Goal: Task Accomplishment & Management: Manage account settings

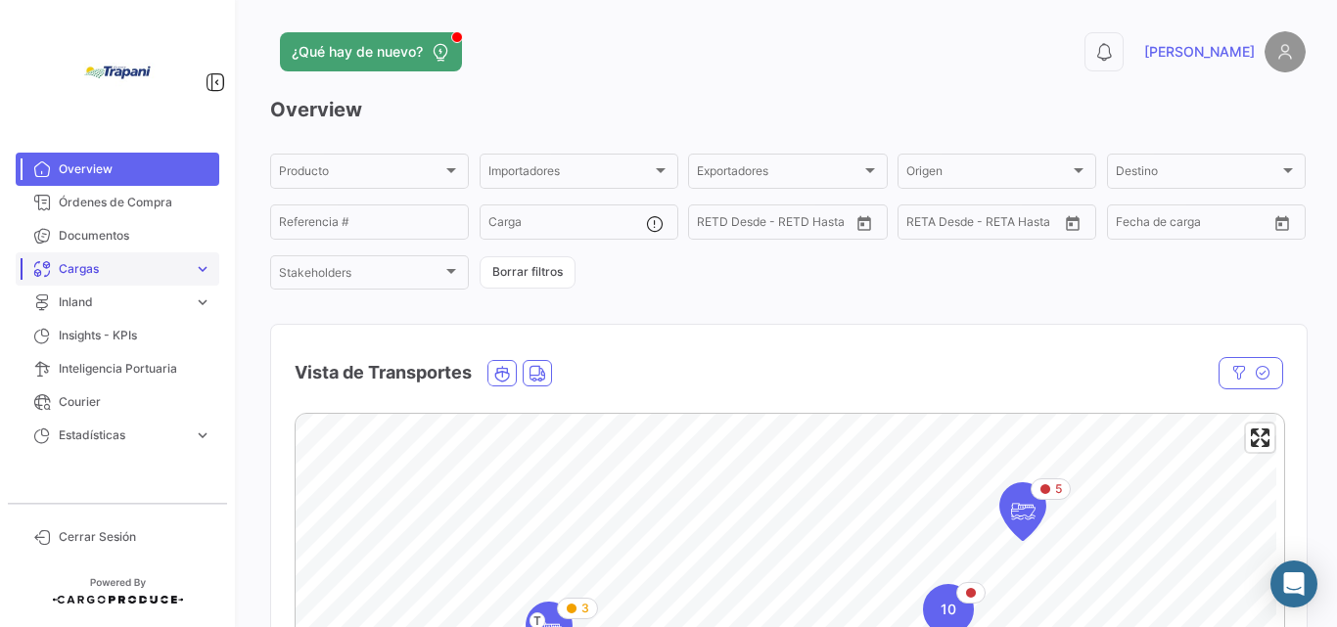
click at [106, 272] on span "Cargas" at bounding box center [122, 269] width 127 height 18
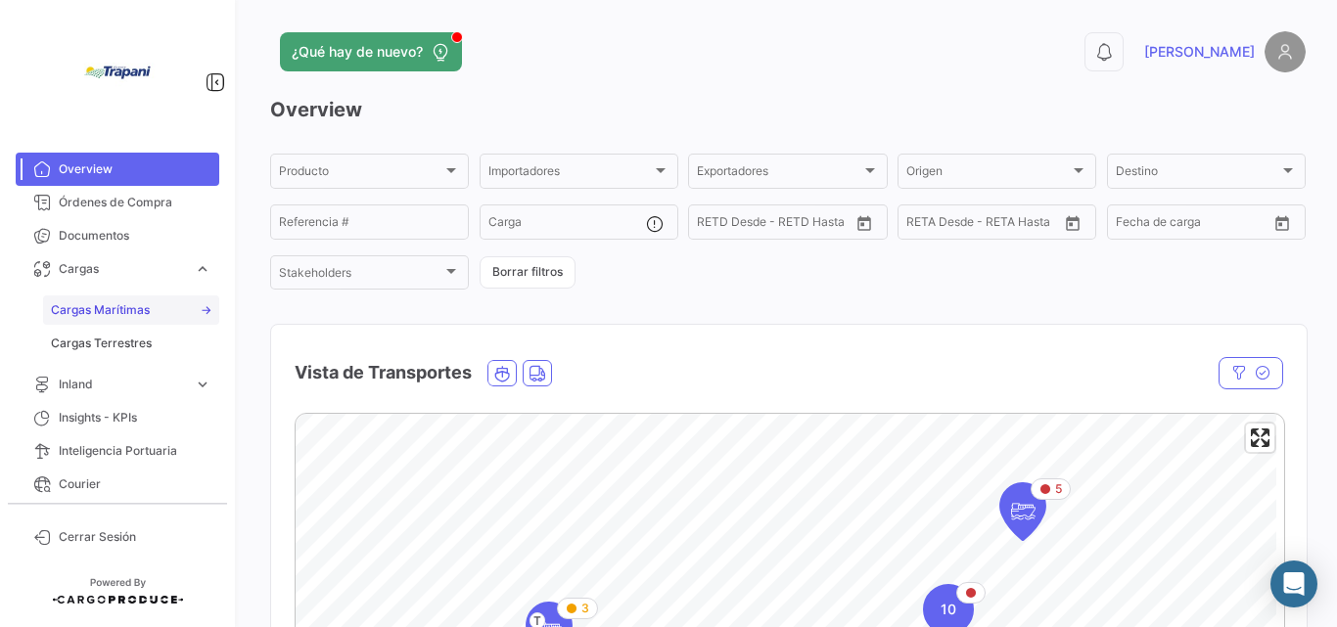
click at [104, 320] on link "Cargas Marítimas" at bounding box center [131, 310] width 176 height 29
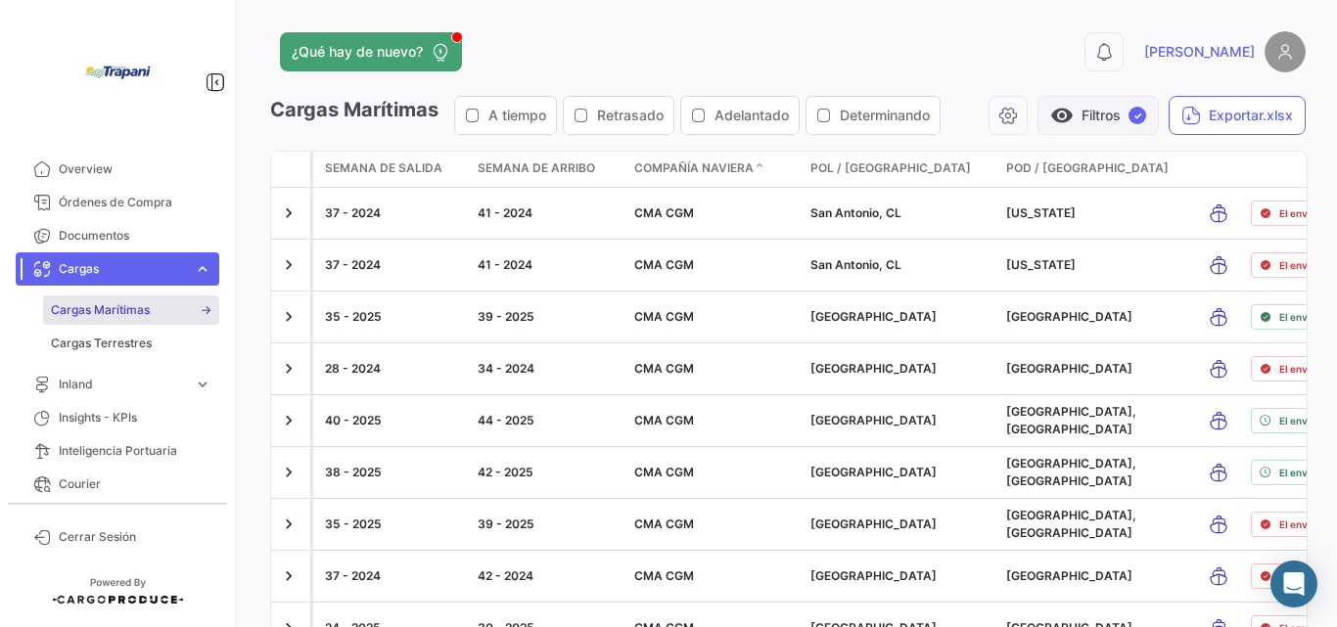
click at [1085, 114] on button "visibility Filtros ✓" at bounding box center [1097, 115] width 121 height 39
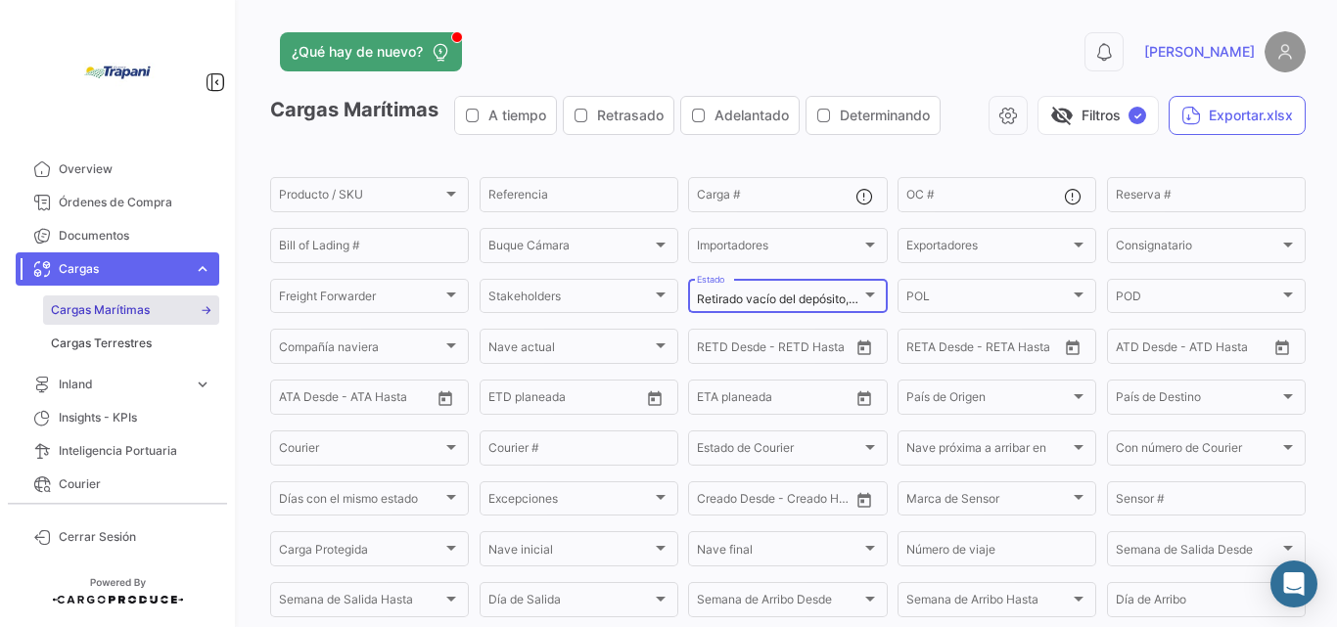
click at [861, 294] on div at bounding box center [870, 296] width 18 height 16
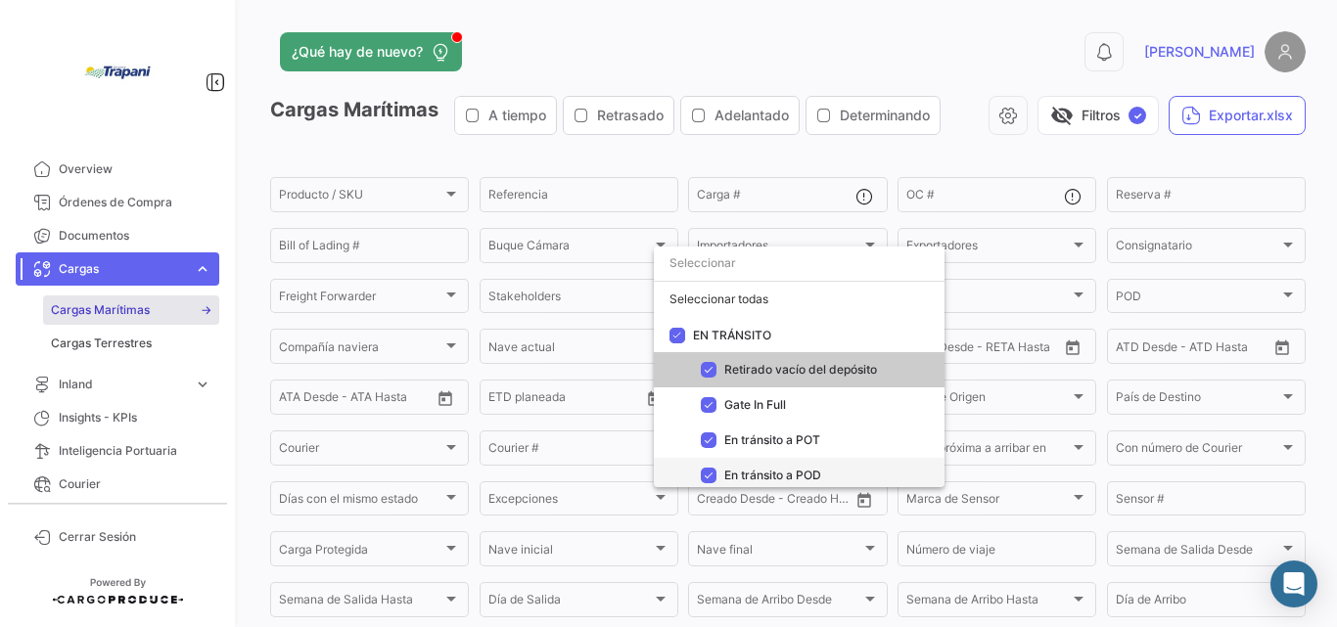
scroll to position [253, 0]
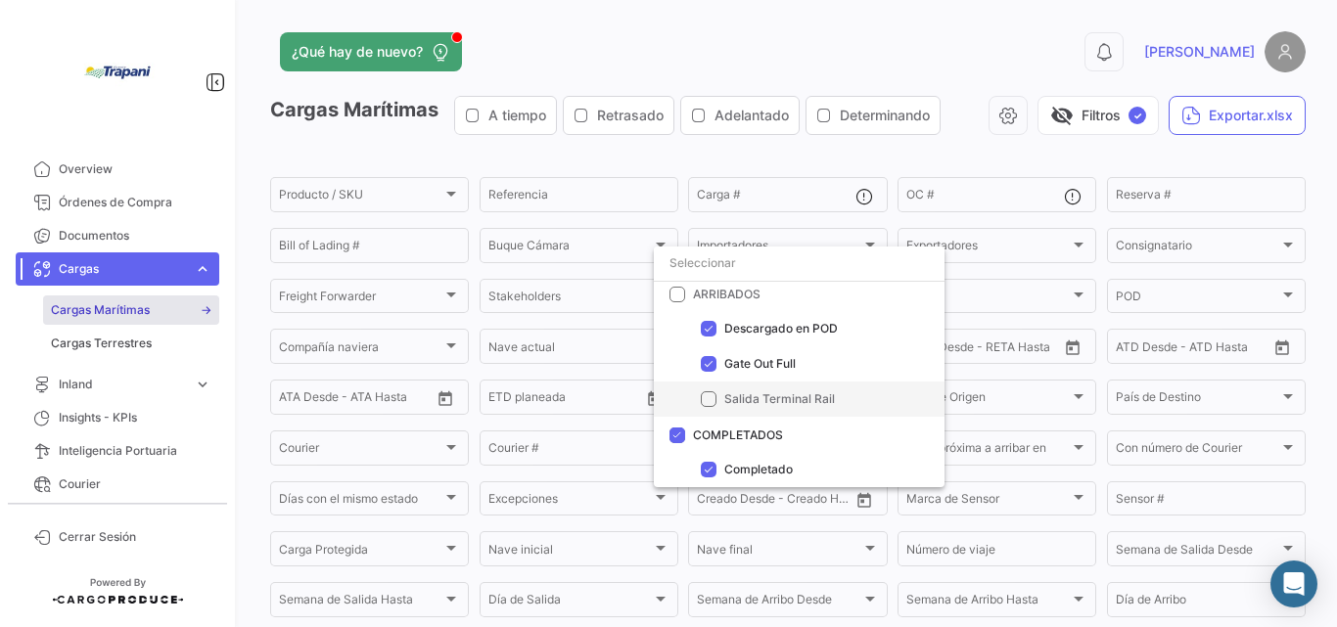
click at [779, 391] on span "Salida Terminal Rail" at bounding box center [826, 400] width 205 height 18
checkbox input "true"
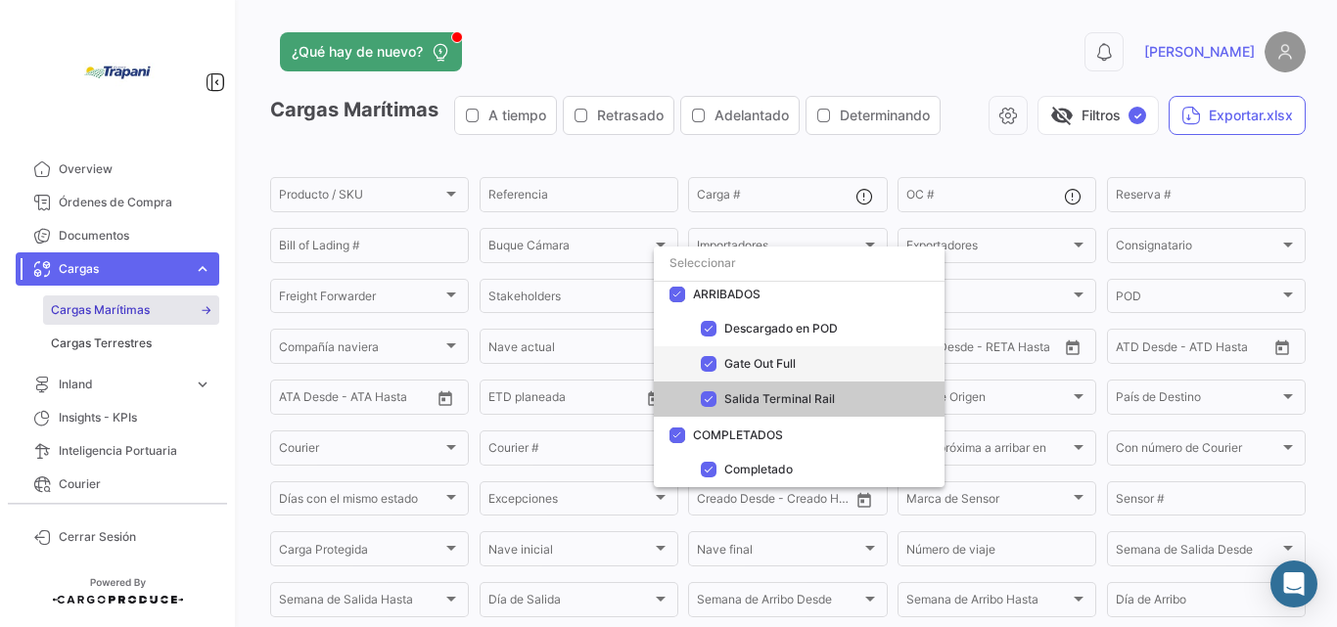
scroll to position [0, 0]
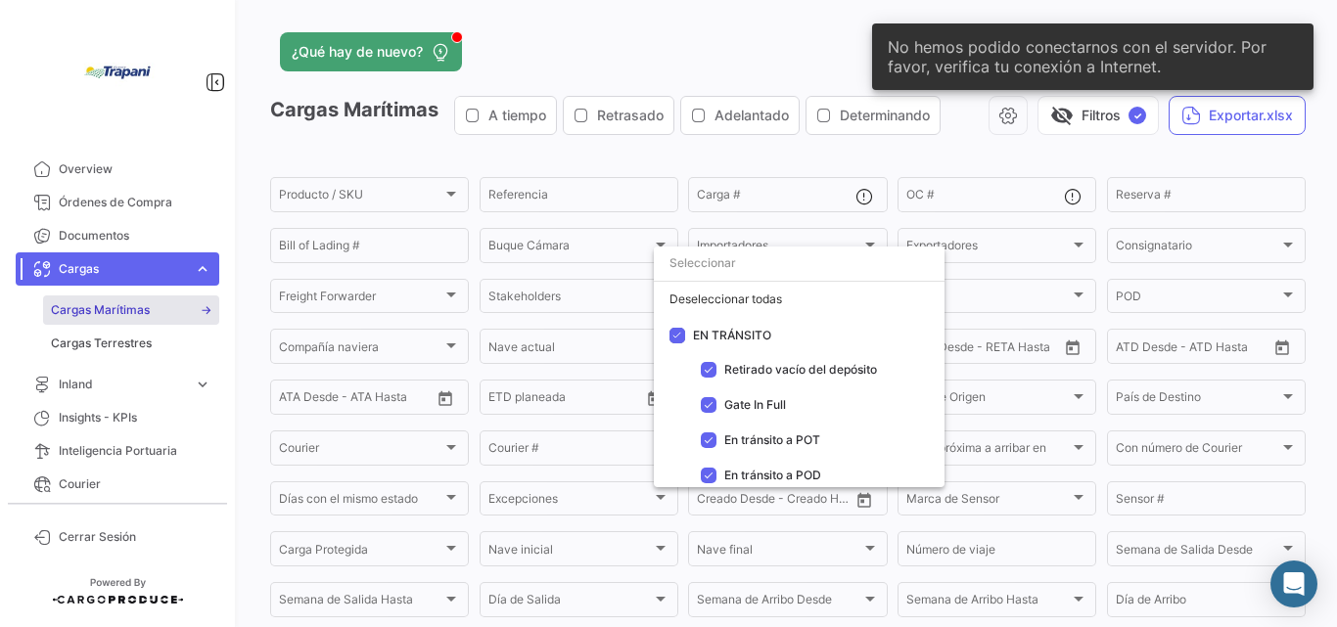
click at [914, 148] on div at bounding box center [668, 313] width 1337 height 627
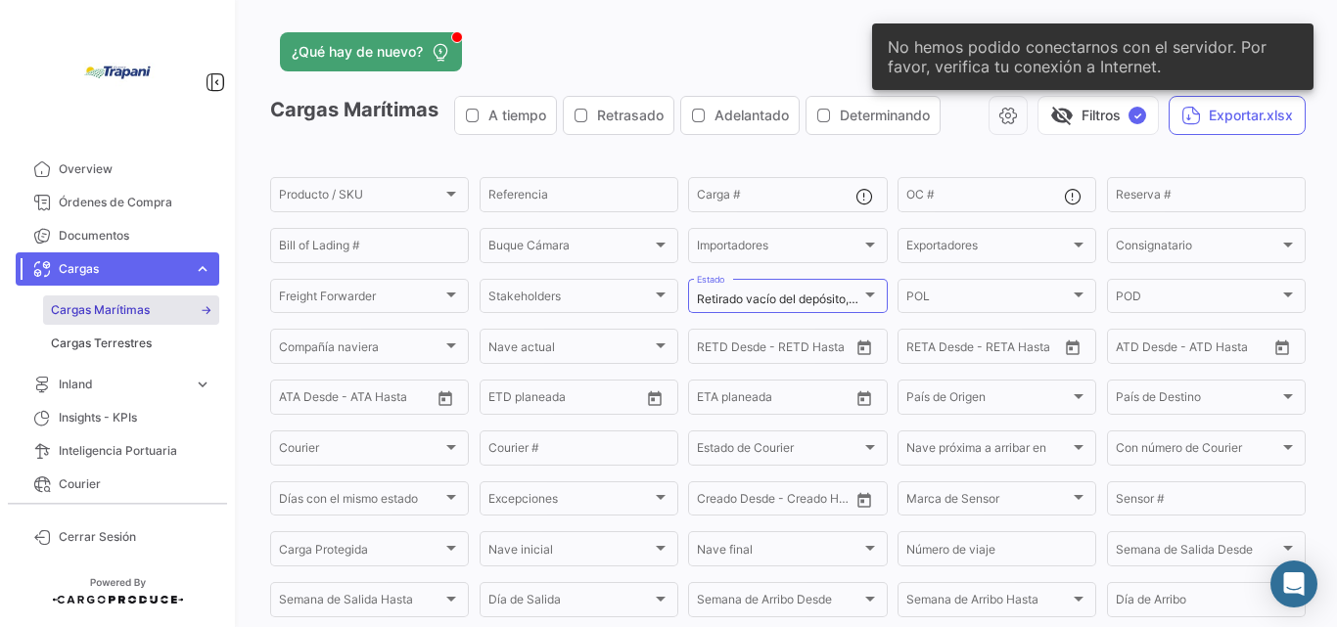
click at [864, 27] on div "No hemos podido conectarnos con el servidor. Por favor, verifica tu conexión a …" at bounding box center [1093, 57] width 488 height 114
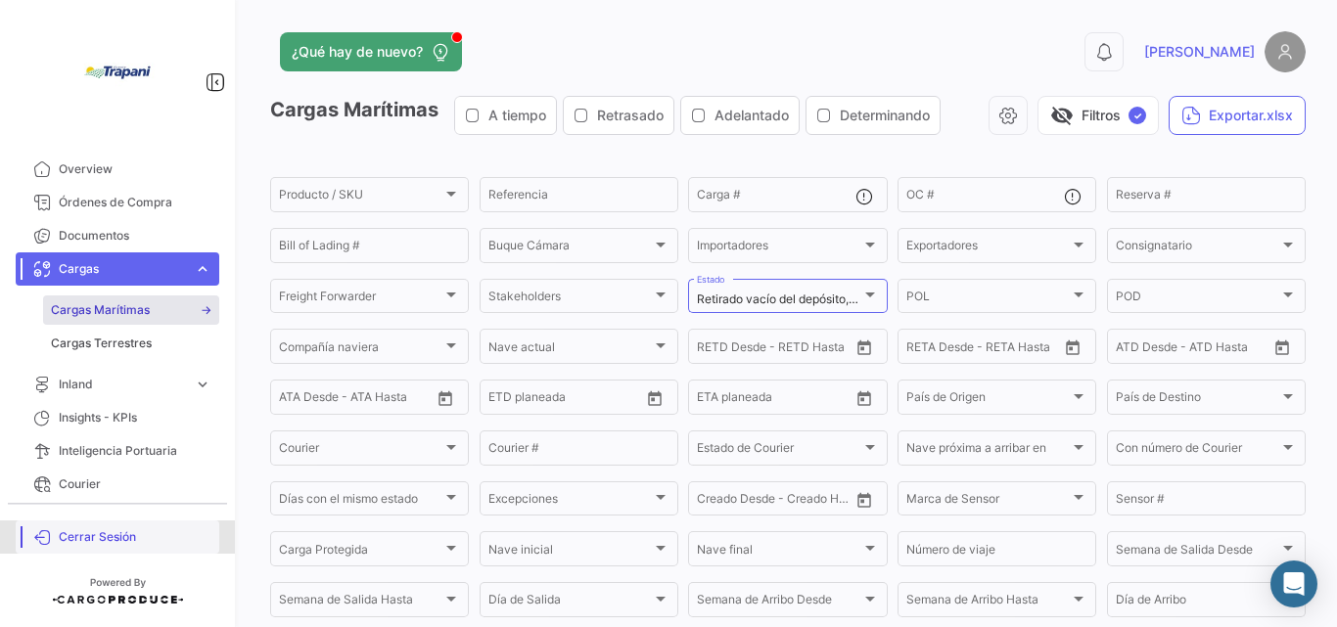
click at [112, 523] on link "Cerrar Sesión" at bounding box center [118, 537] width 204 height 33
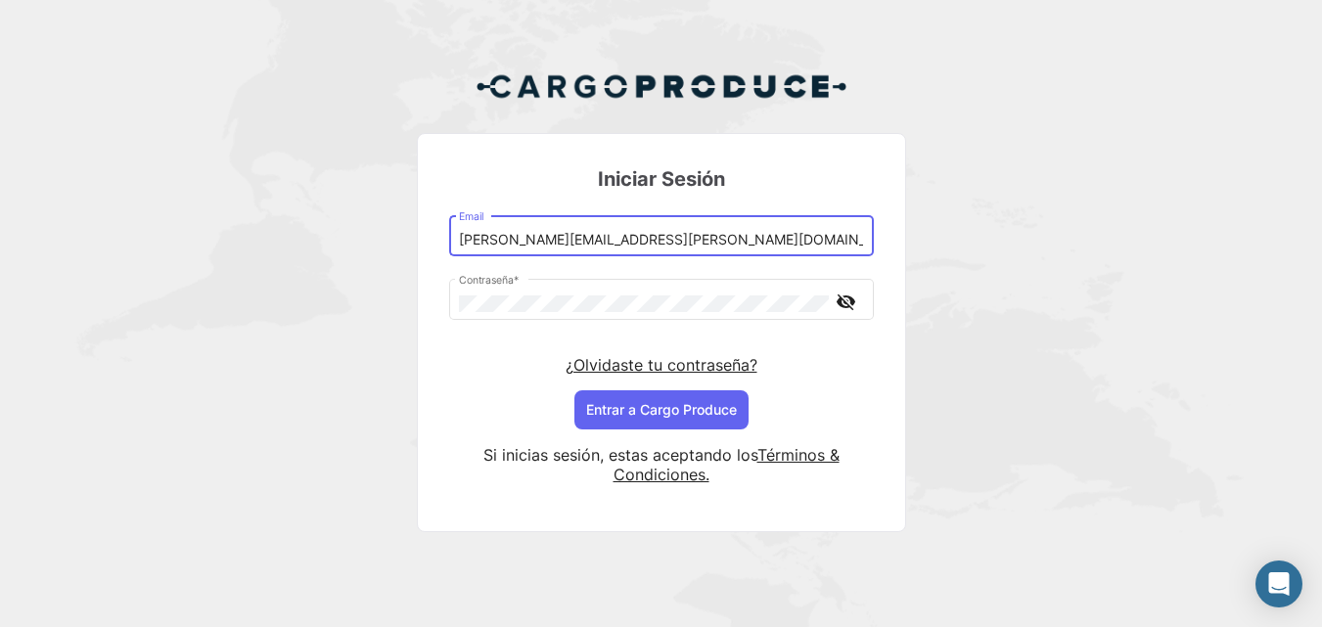
drag, startPoint x: 529, startPoint y: 235, endPoint x: 575, endPoint y: 236, distance: 46.0
click at [575, 236] on input "[PERSON_NAME][EMAIL_ADDRESS][PERSON_NAME][DOMAIN_NAME]" at bounding box center [661, 240] width 404 height 17
type input "[PERSON_NAME][EMAIL_ADDRESS][DOMAIN_NAME]"
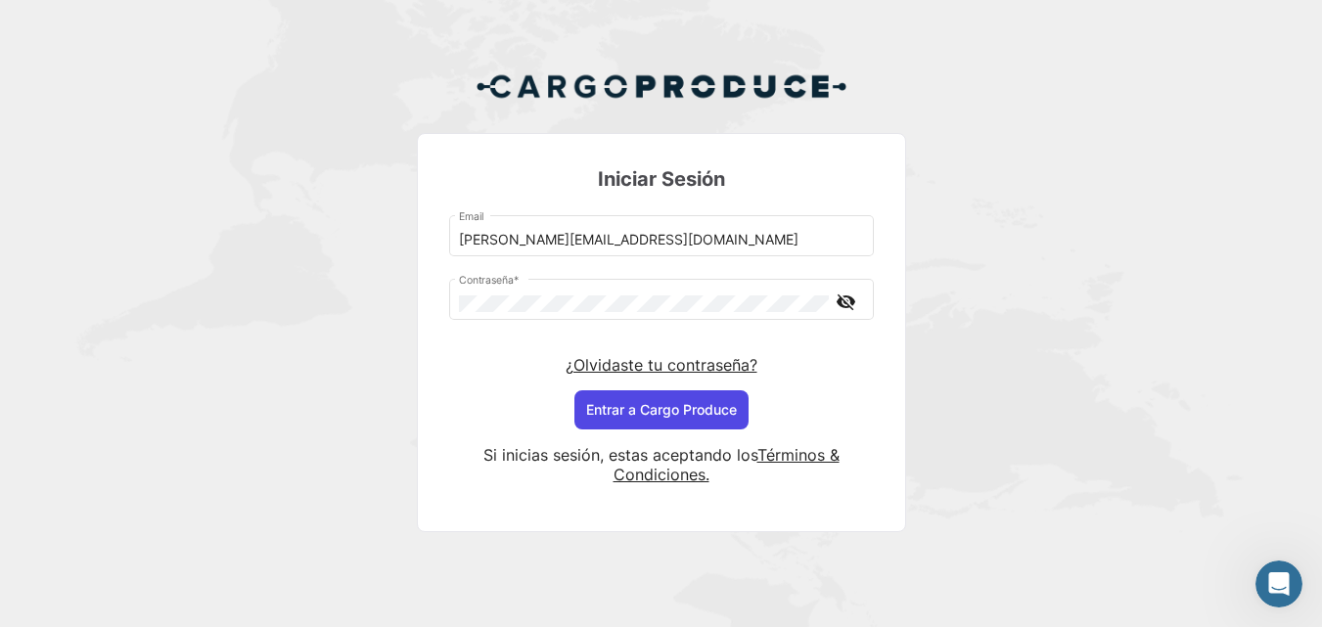
click at [667, 407] on button "Entrar a Cargo Produce" at bounding box center [662, 410] width 174 height 39
